Goal: Find specific page/section: Find specific page/section

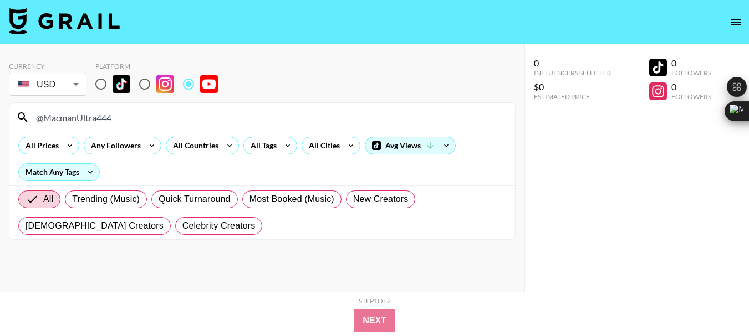
click at [77, 121] on input "@MacmanUltra444" at bounding box center [268, 118] width 479 height 18
type input "@PointCrow"
click at [73, 120] on input "@PointCrow" at bounding box center [268, 118] width 479 height 18
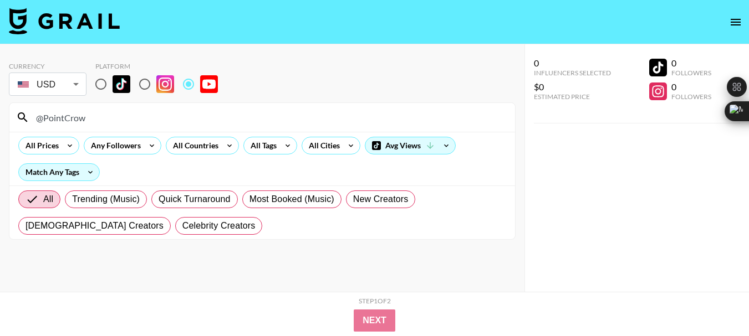
click at [73, 120] on input "@PointCrow" at bounding box center [268, 118] width 479 height 18
click at [72, 120] on input "@PointCrow" at bounding box center [268, 118] width 479 height 18
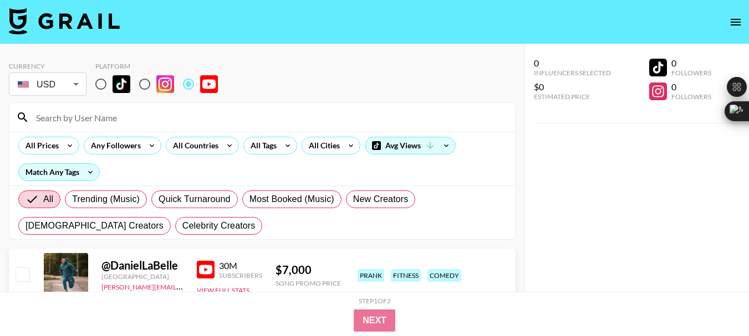
paste input "@[GEOGRAPHIC_DATA]"
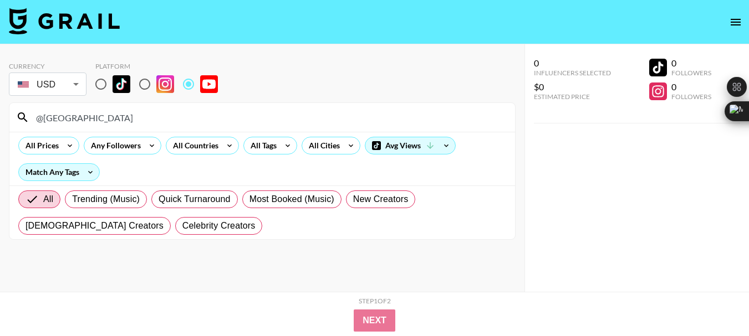
type input "@[GEOGRAPHIC_DATA]"
click at [55, 121] on input "@[GEOGRAPHIC_DATA]" at bounding box center [268, 118] width 479 height 18
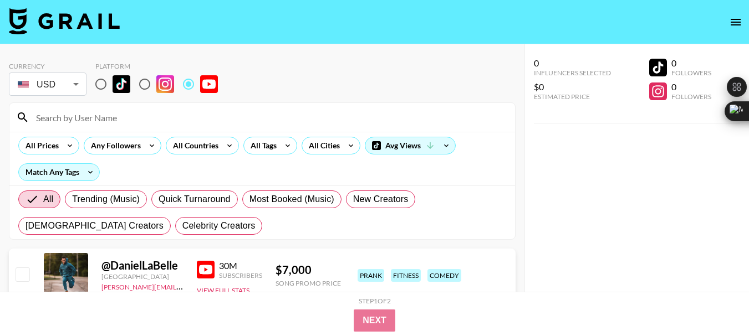
paste input "@AntoDaboss"
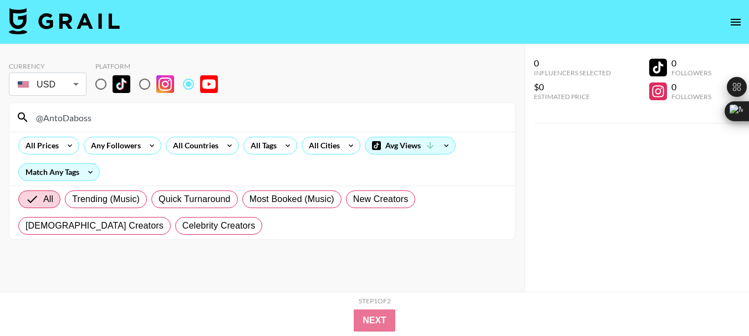
type input "@AntoDaboss"
click at [69, 118] on input "@AntoDaboss" at bounding box center [268, 118] width 479 height 18
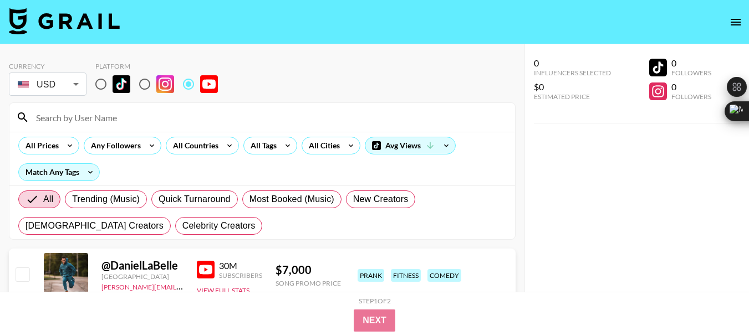
paste input "@ClutchUpNext"
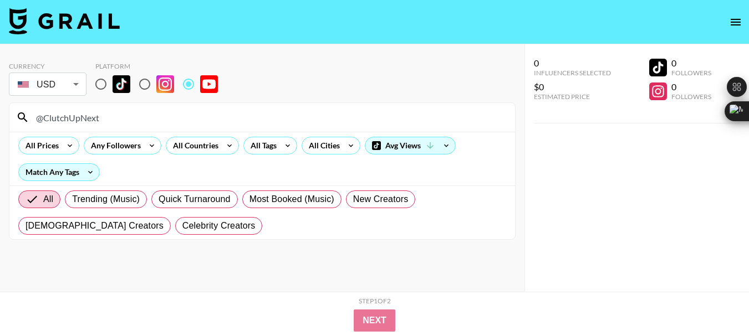
type input "@ClutchUpNext"
click at [80, 116] on input "@ClutchUpNext" at bounding box center [268, 118] width 479 height 18
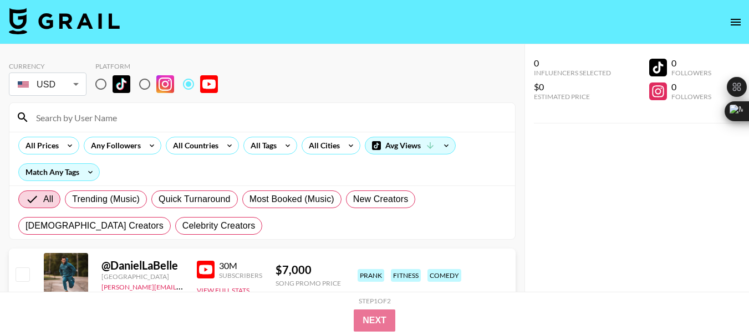
paste input "@jamiefussell"
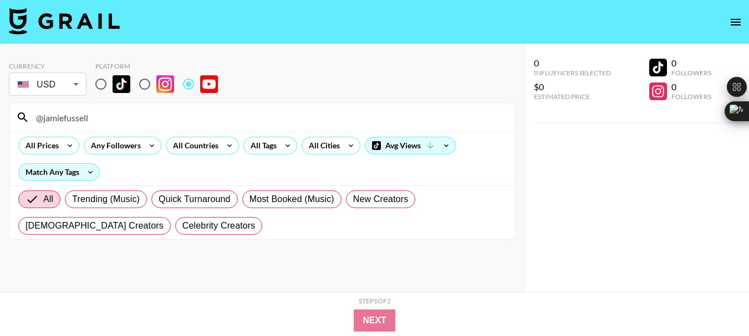
type input "@jamiefussell"
click at [60, 118] on input "@jamiefussell" at bounding box center [268, 118] width 479 height 18
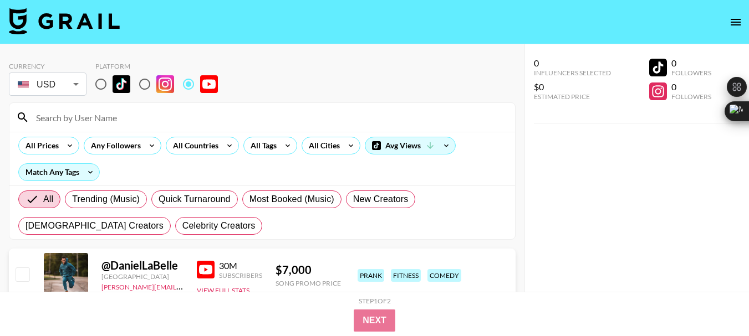
paste input "@AuzioMF"
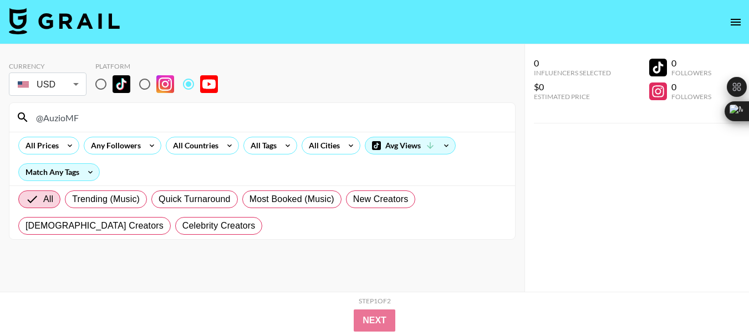
type input "@AuzioMF"
click at [53, 113] on input "@AuzioMF" at bounding box center [268, 118] width 479 height 18
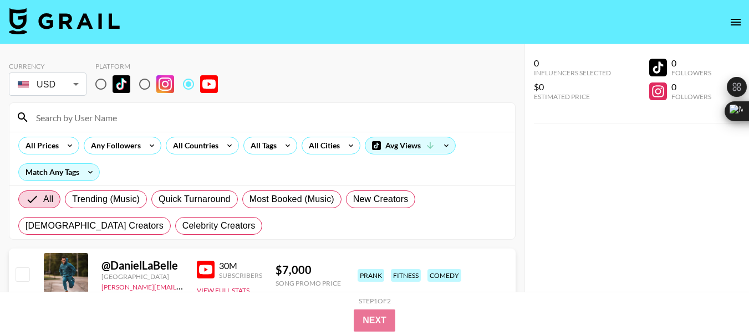
paste input "@DagnalDiagonal"
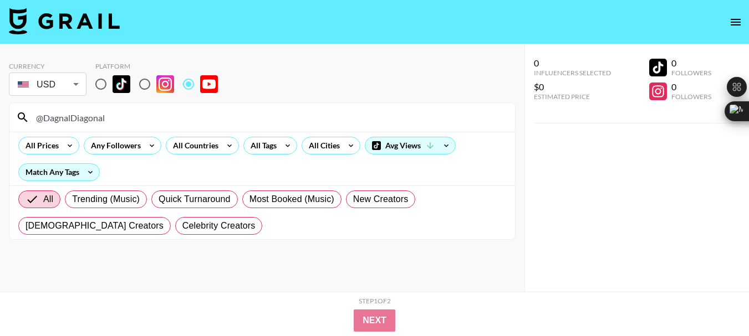
type input "@DagnalDiagonal"
click at [86, 121] on input "@DagnalDiagonal" at bounding box center [268, 118] width 479 height 18
click at [85, 121] on input "@DagnalDiagonal" at bounding box center [268, 118] width 479 height 18
click at [84, 121] on input "@DagnalDiagonal" at bounding box center [268, 118] width 479 height 18
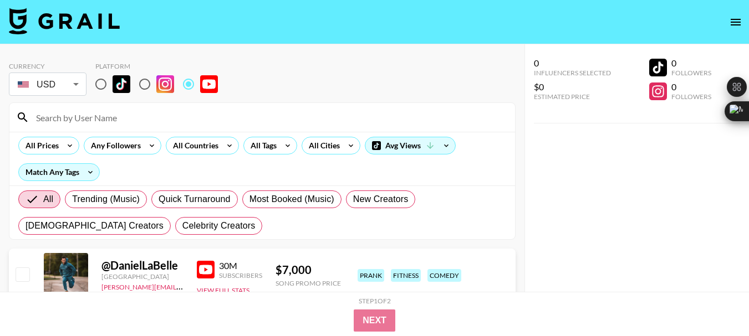
paste input "@TsarbucksFC"
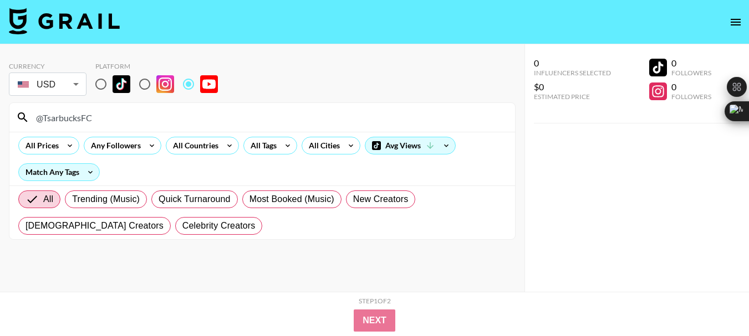
type input "@TsarbucksFC"
click at [64, 121] on input "@TsarbucksFC" at bounding box center [268, 118] width 479 height 18
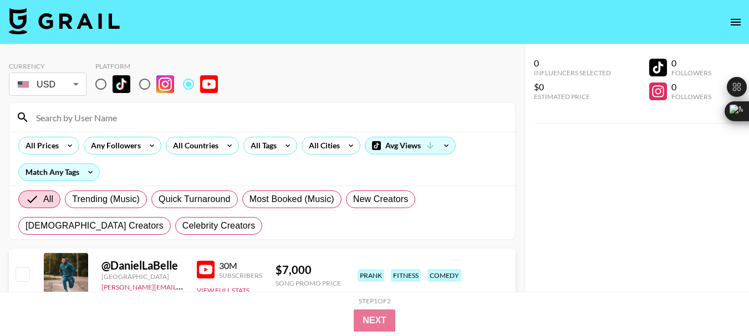
paste input "@AuzioMF"
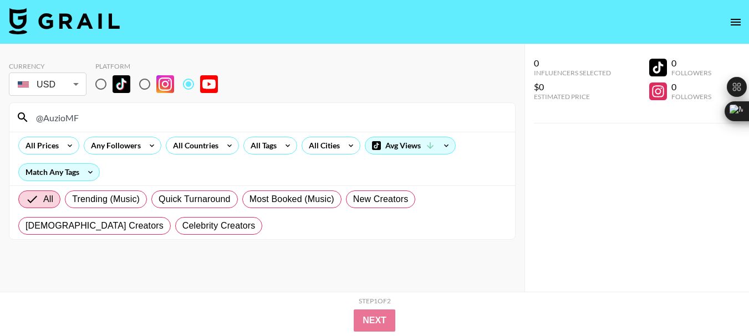
type input "@AuzioMF"
click at [67, 124] on input "@AuzioMF" at bounding box center [268, 118] width 479 height 18
click at [66, 123] on input "@AuzioMF" at bounding box center [268, 118] width 479 height 18
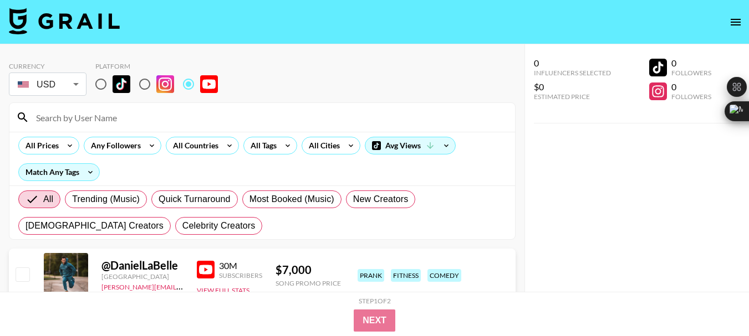
paste input "@AC_RedLac"
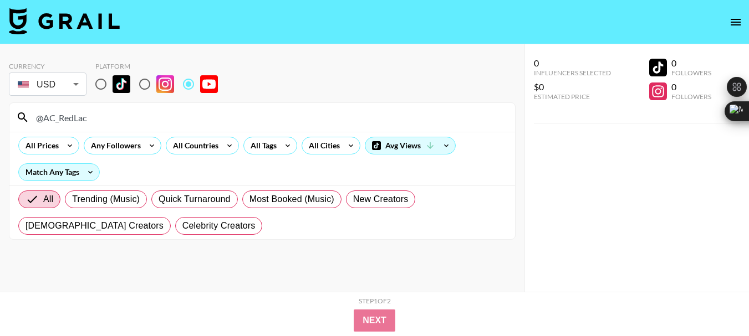
type input "@AC_RedLac"
